Goal: Find specific page/section: Find specific page/section

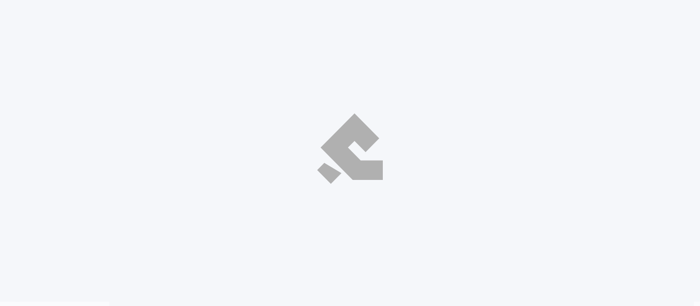
select select "ar"
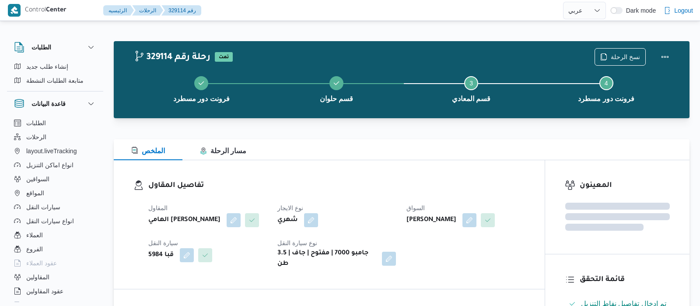
select select "ar"
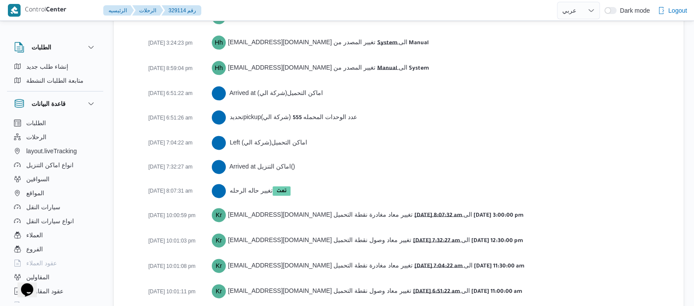
scroll to position [1512, 0]
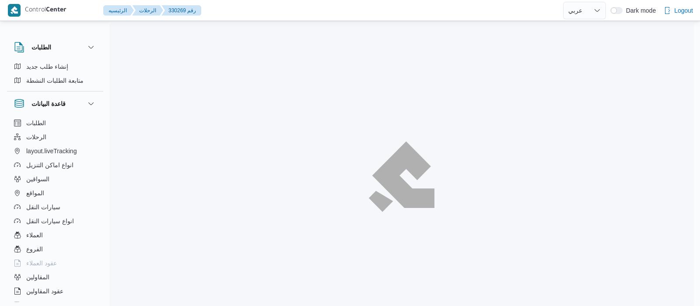
select select "ar"
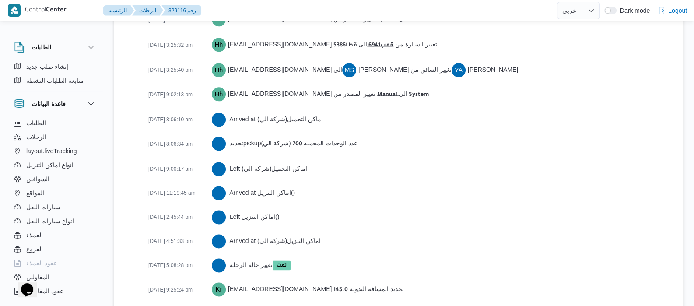
scroll to position [1473, 0]
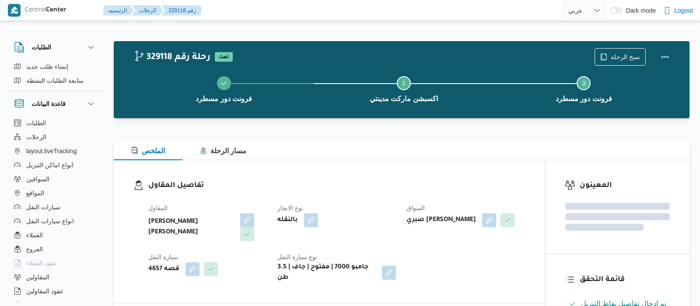
select select "ar"
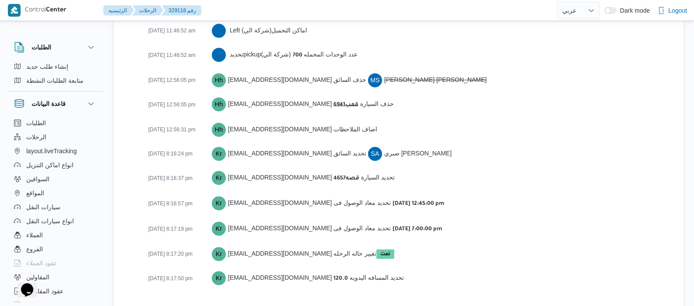
scroll to position [1402, 0]
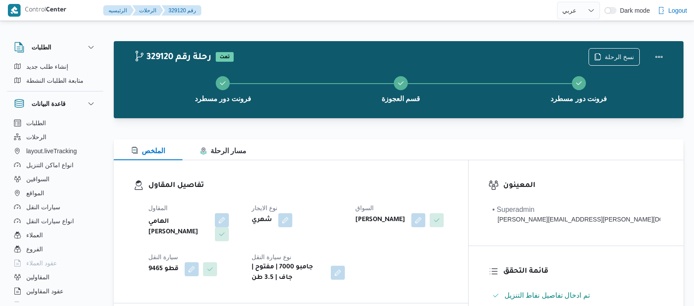
select select "ar"
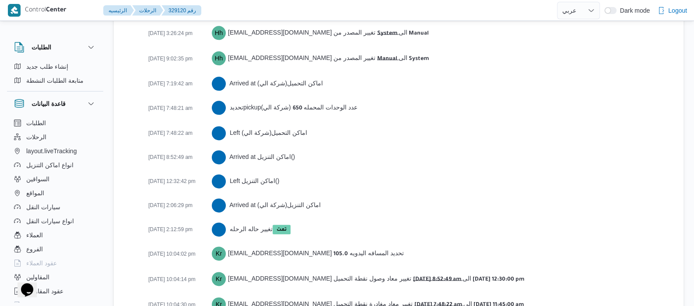
scroll to position [1498, 0]
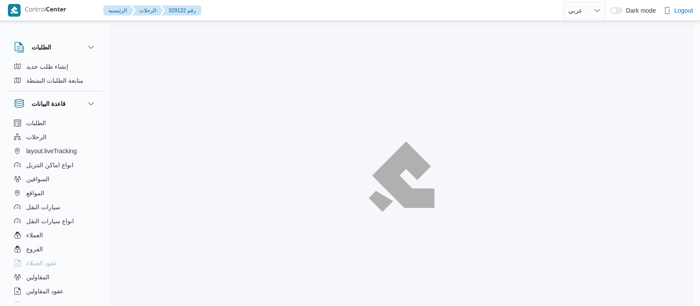
select select "ar"
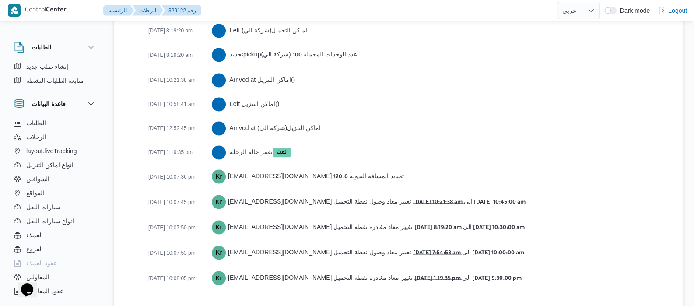
scroll to position [1512, 0]
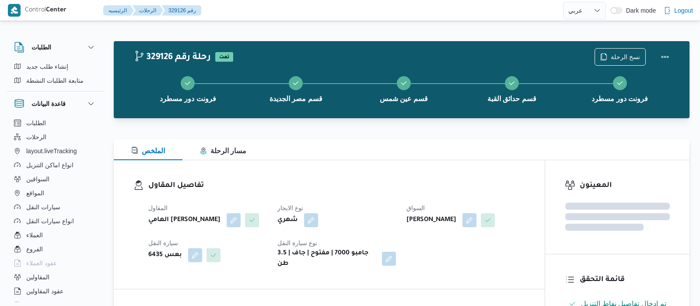
select select "ar"
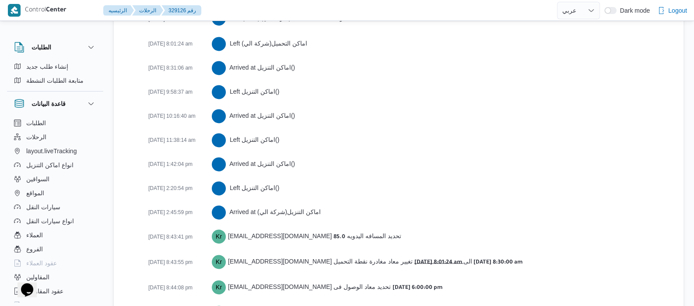
scroll to position [1606, 0]
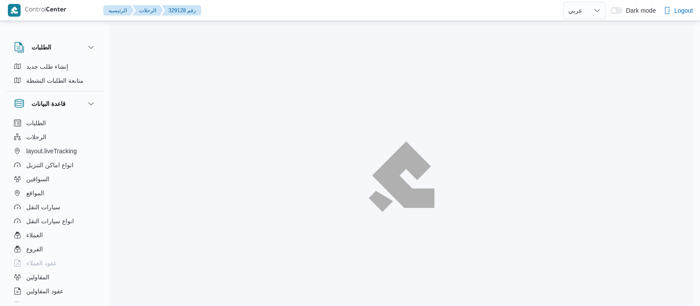
select select "ar"
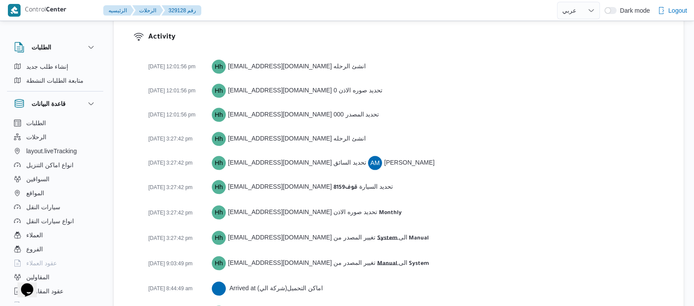
scroll to position [1377, 0]
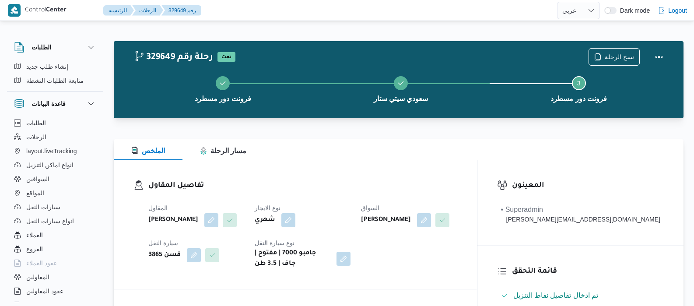
select select "ar"
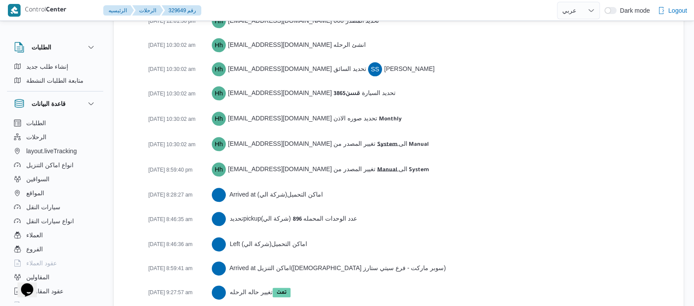
scroll to position [1390, 0]
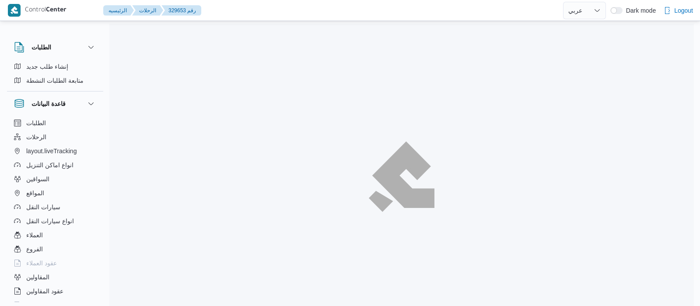
select select "ar"
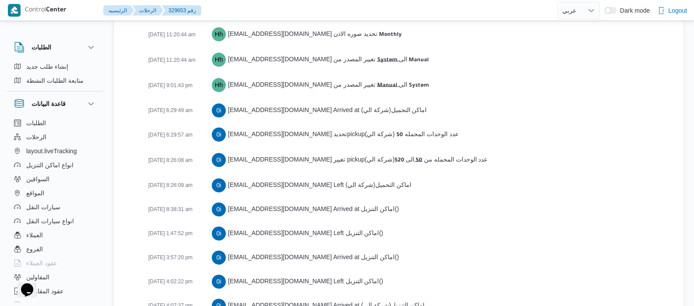
scroll to position [1510, 0]
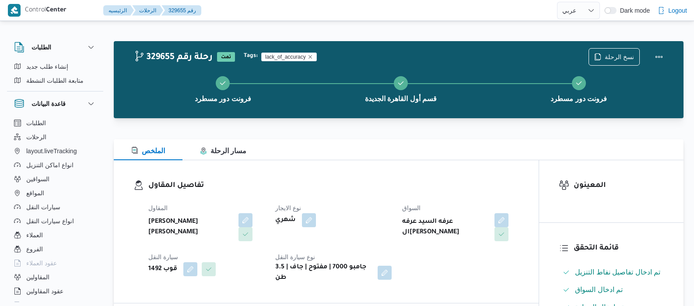
select select "ar"
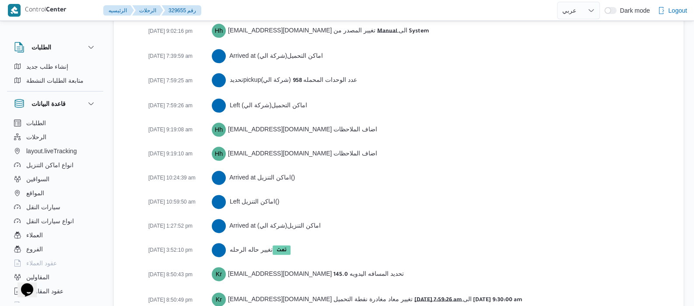
scroll to position [1439, 0]
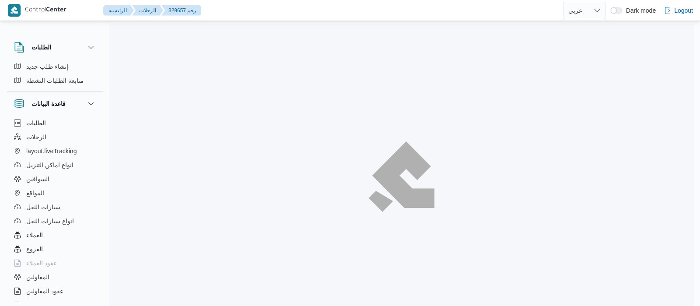
select select "ar"
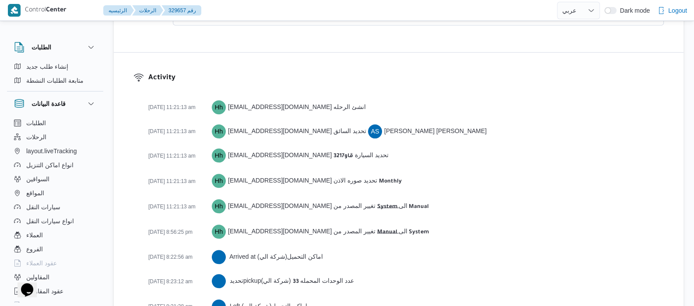
scroll to position [1343, 0]
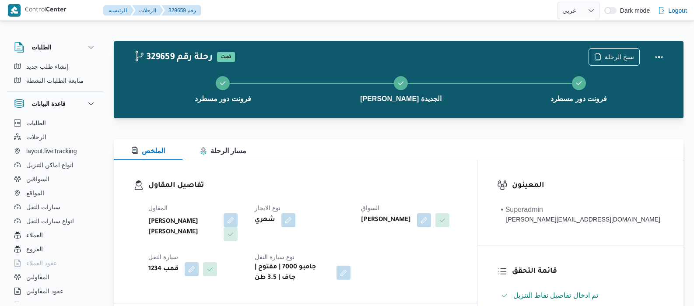
select select "ar"
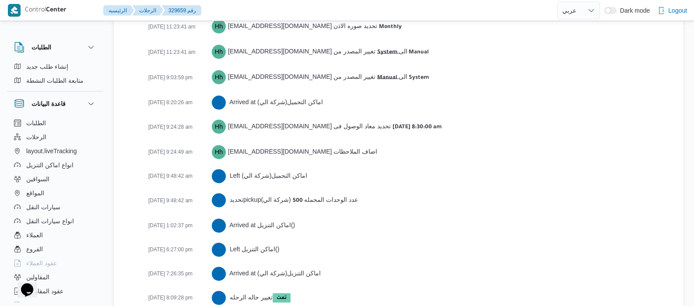
scroll to position [1463, 0]
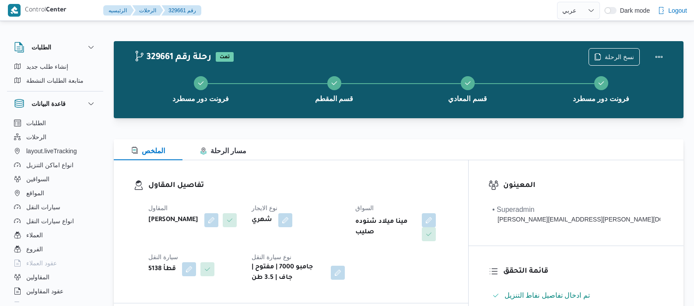
select select "ar"
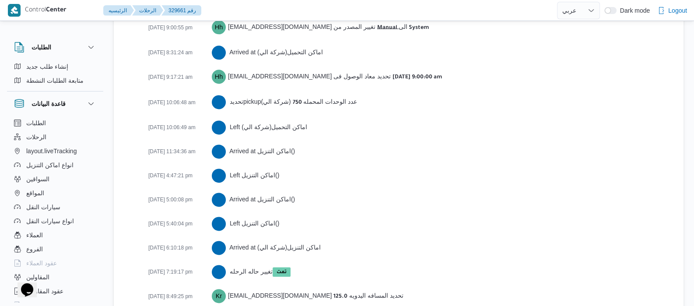
scroll to position [1510, 0]
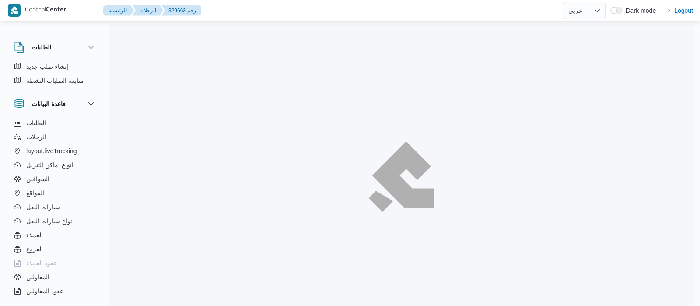
select select "ar"
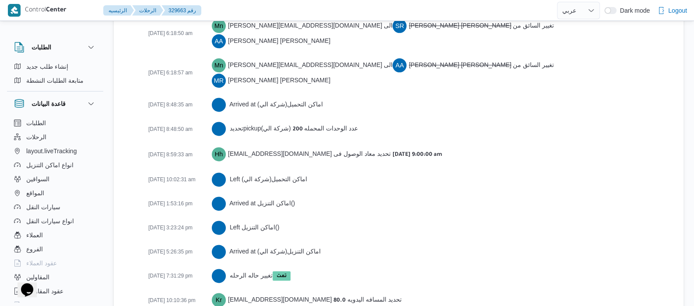
scroll to position [1511, 0]
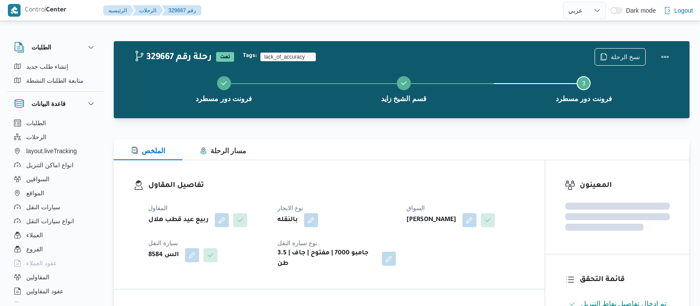
select select "ar"
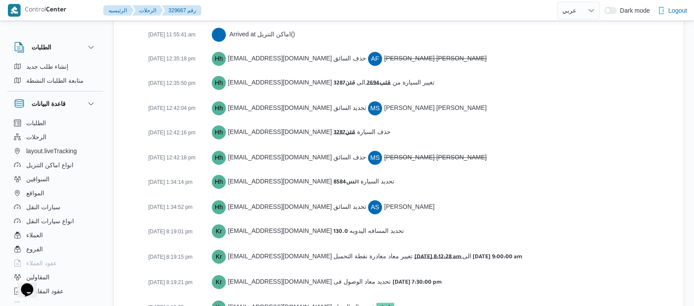
scroll to position [1705, 0]
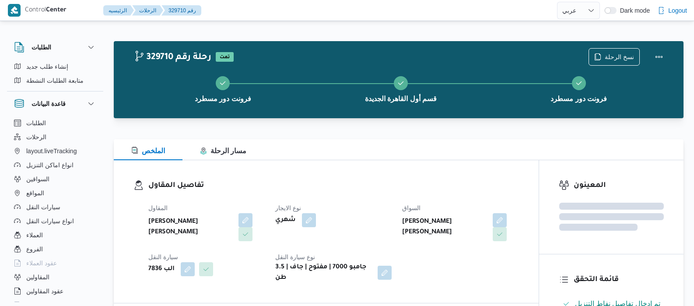
select select "ar"
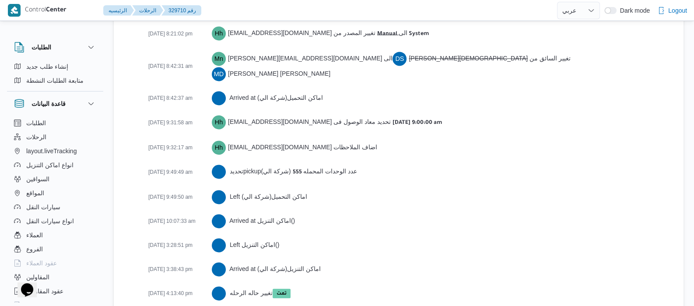
scroll to position [1729, 0]
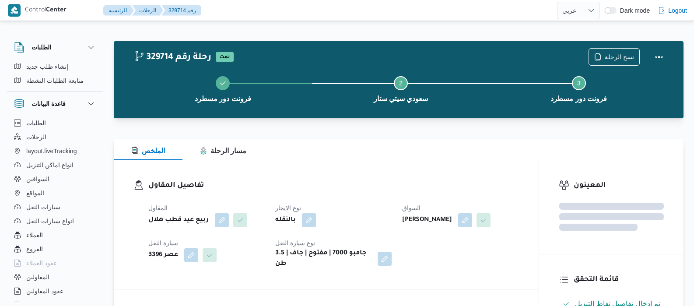
select select "ar"
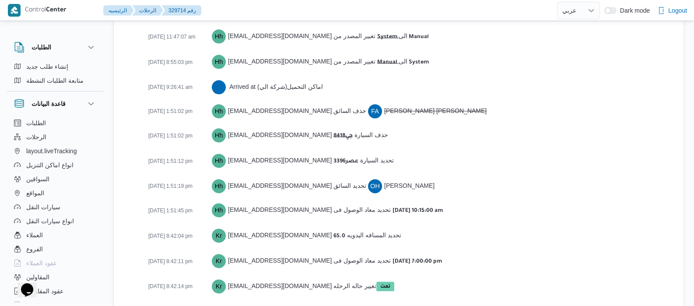
scroll to position [1425, 0]
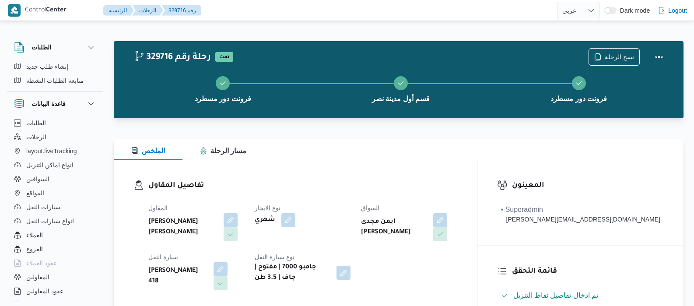
select select "ar"
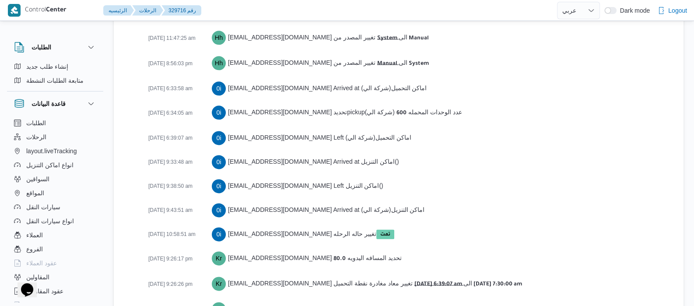
scroll to position [1463, 0]
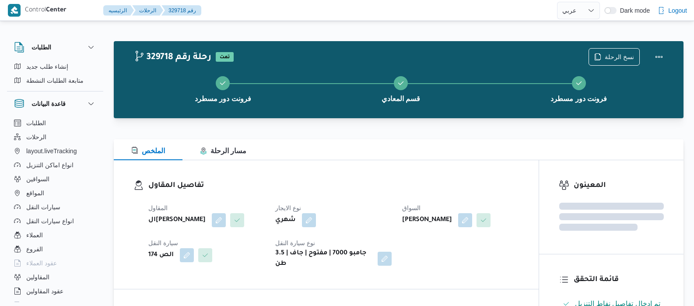
select select "ar"
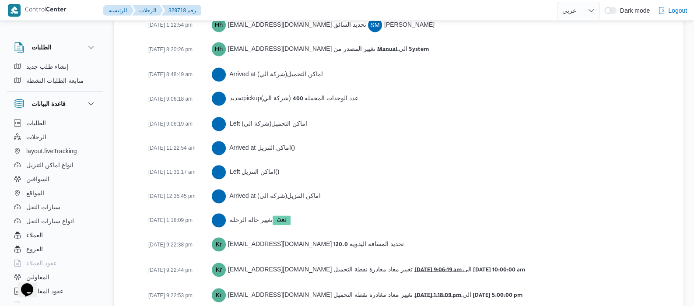
scroll to position [1546, 0]
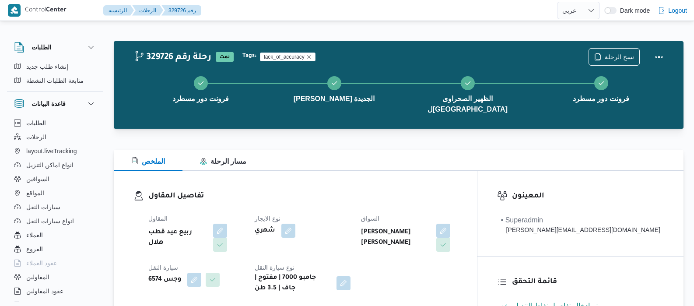
select select "ar"
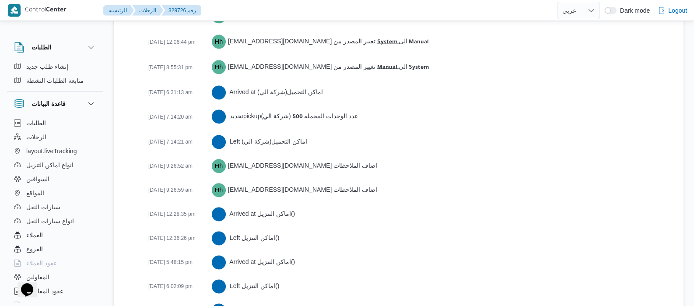
scroll to position [1557, 0]
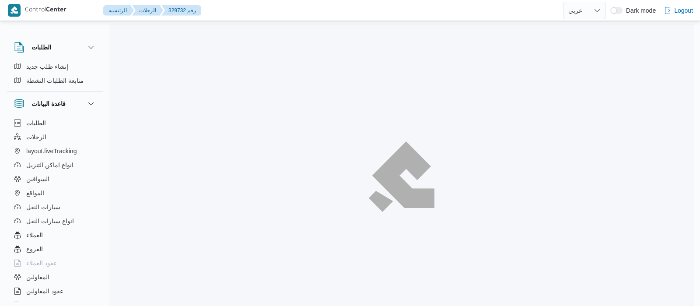
select select "ar"
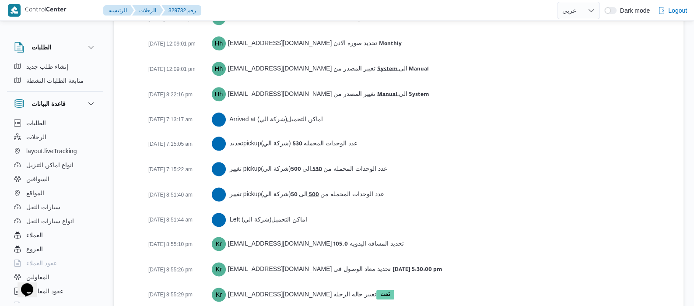
scroll to position [1415, 0]
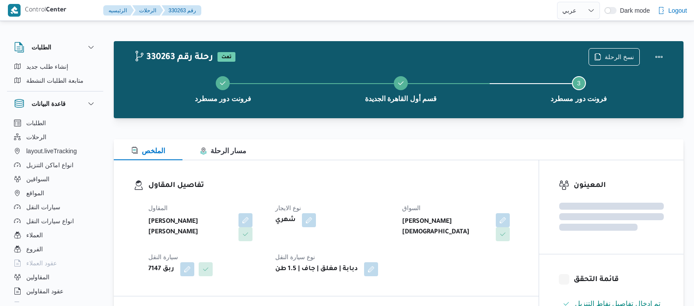
select select "ar"
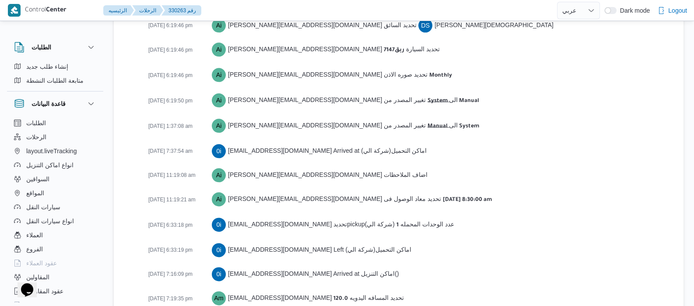
scroll to position [1529, 0]
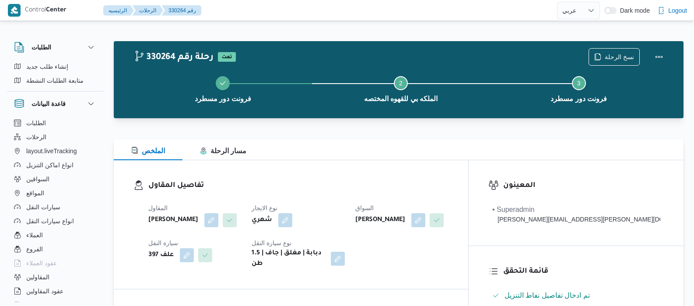
select select "ar"
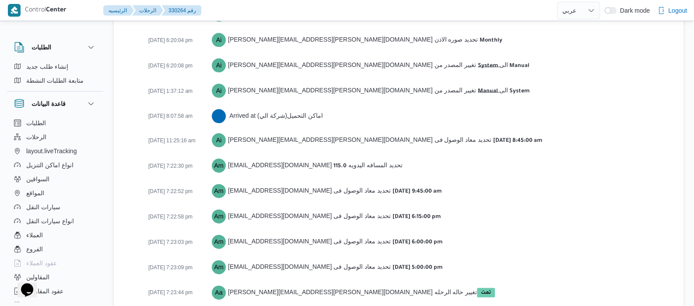
scroll to position [1409, 0]
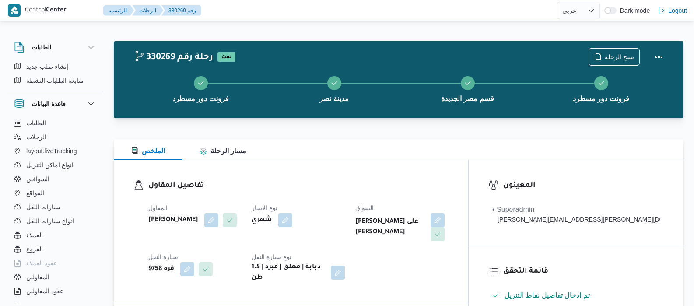
select select "ar"
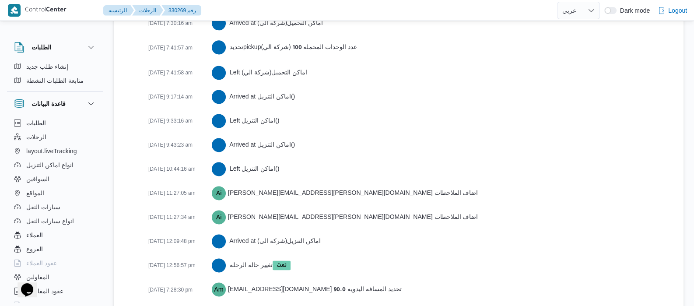
scroll to position [1641, 0]
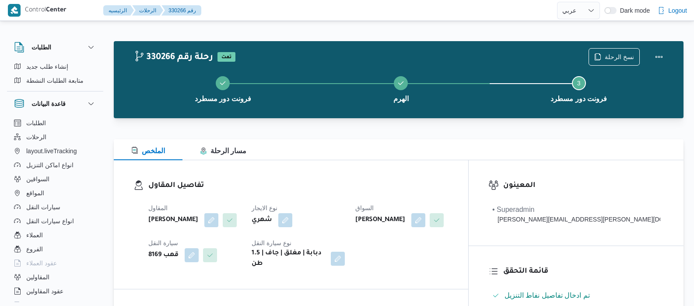
select select "ar"
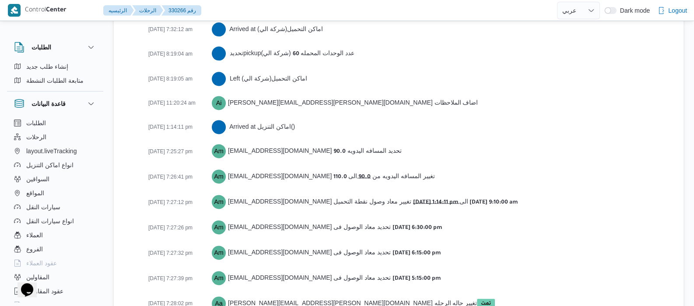
scroll to position [1505, 0]
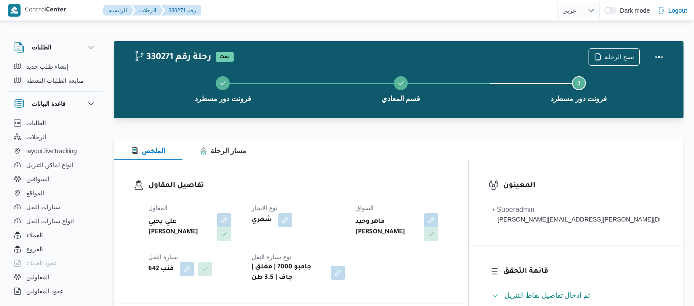
select select "ar"
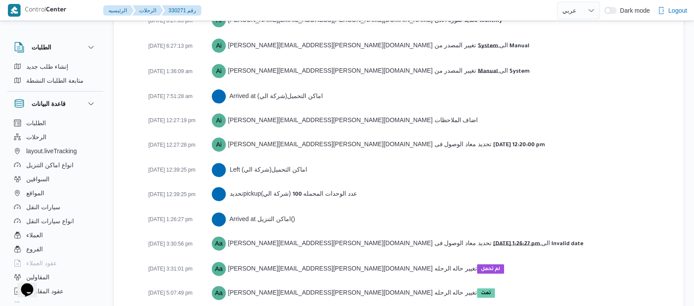
scroll to position [1585, 0]
